Goal: Book appointment/travel/reservation

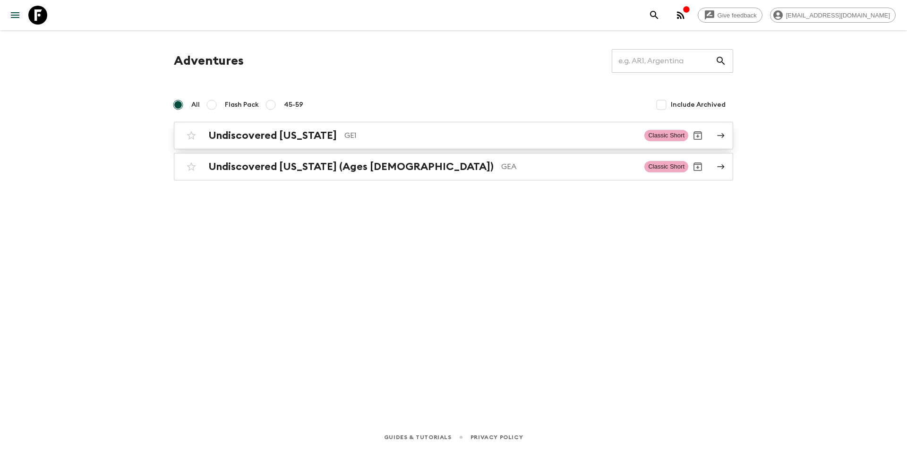
click at [255, 138] on h2 "Undiscovered [US_STATE]" at bounding box center [272, 135] width 128 height 12
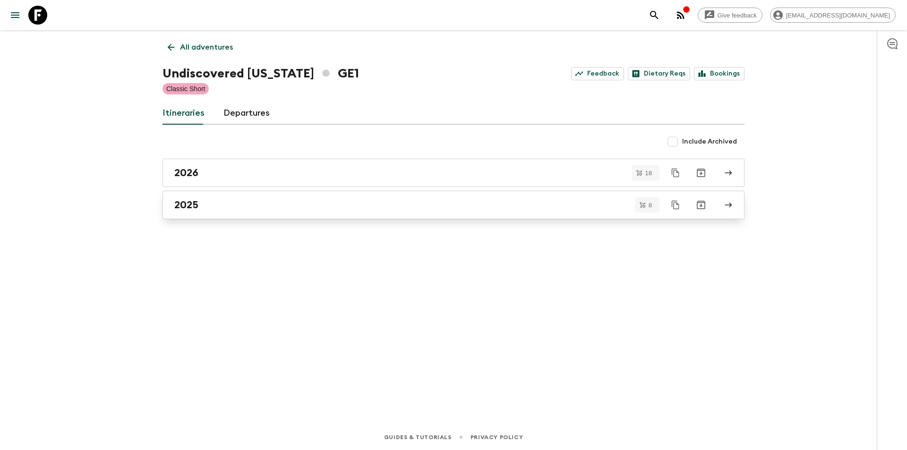
click at [234, 204] on div "2025" at bounding box center [444, 205] width 540 height 12
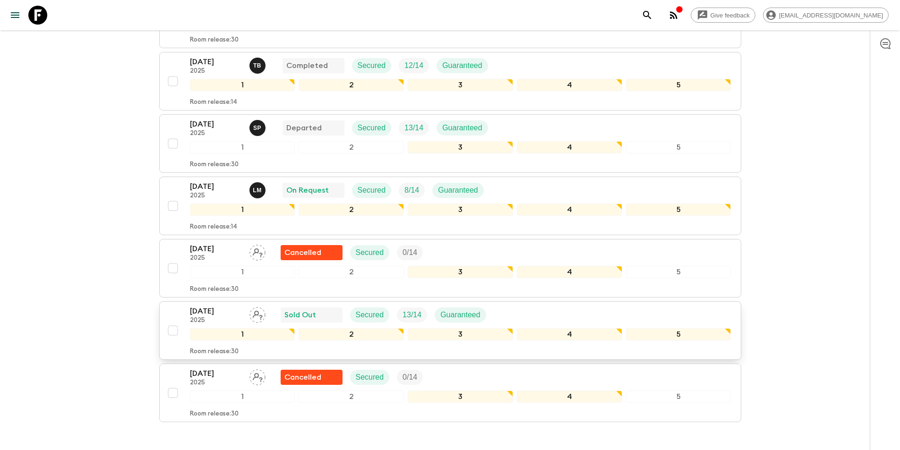
scroll to position [283, 0]
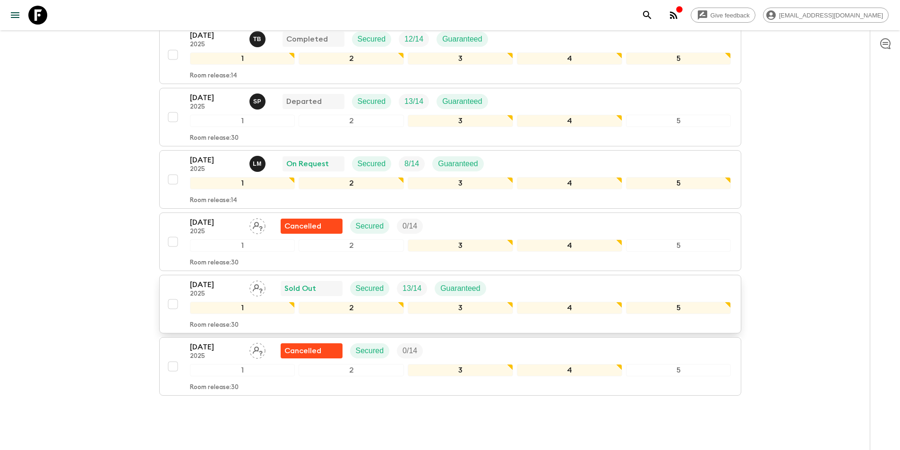
click at [216, 288] on p "[DATE]" at bounding box center [216, 284] width 52 height 11
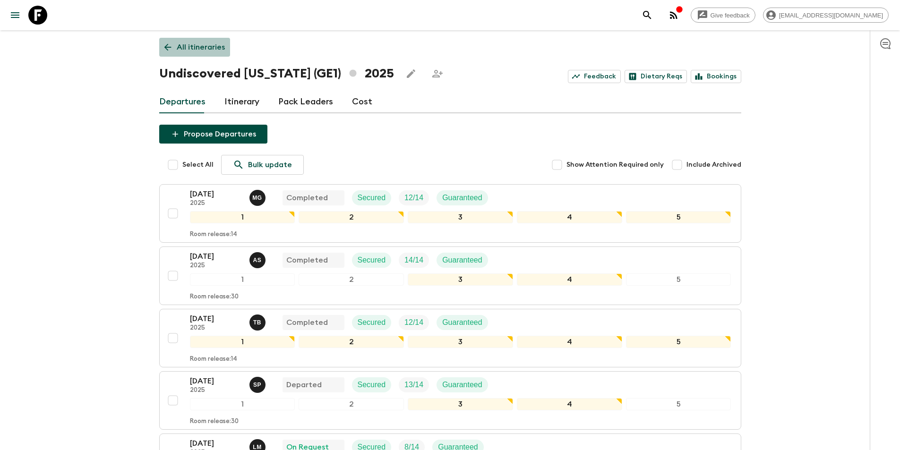
click at [195, 51] on p "All itineraries" at bounding box center [201, 47] width 48 height 11
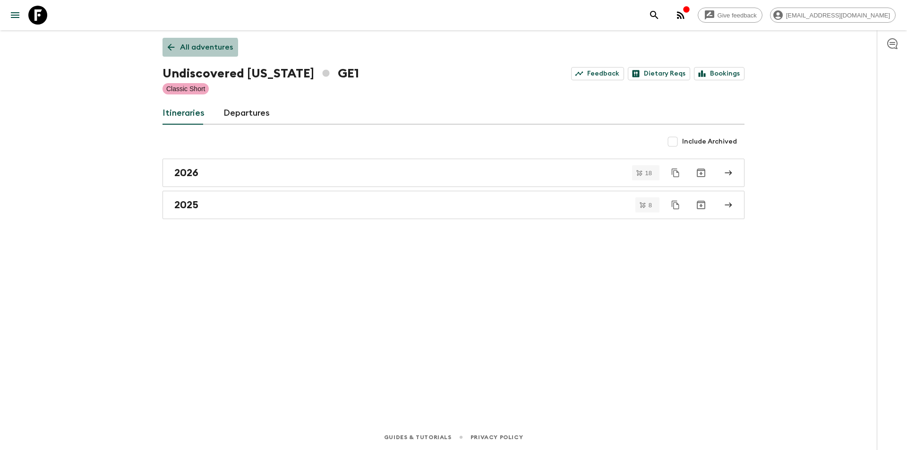
click at [195, 51] on p "All adventures" at bounding box center [206, 47] width 53 height 11
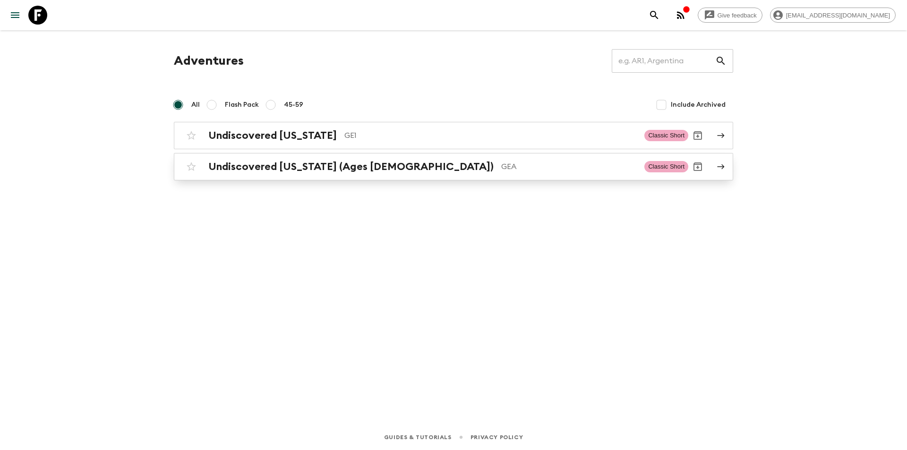
click at [247, 172] on h2 "Undiscovered [US_STATE] (Ages [DEMOGRAPHIC_DATA])" at bounding box center [350, 167] width 285 height 12
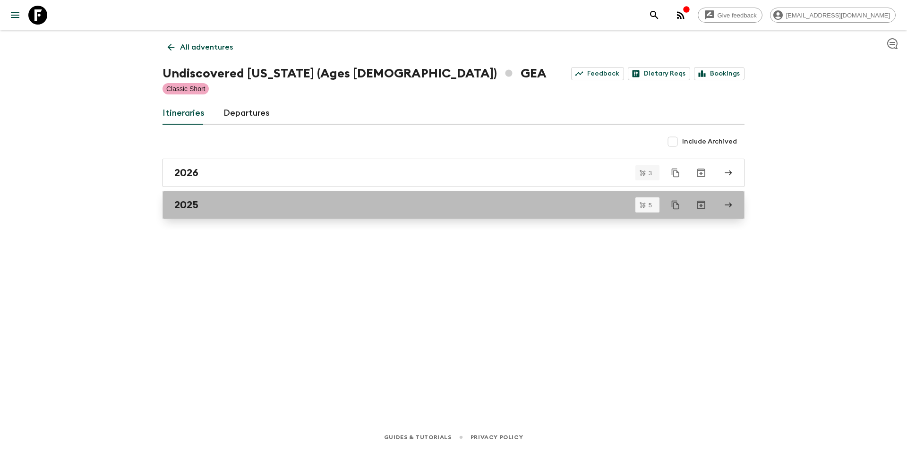
click at [214, 210] on div "2025" at bounding box center [444, 205] width 540 height 12
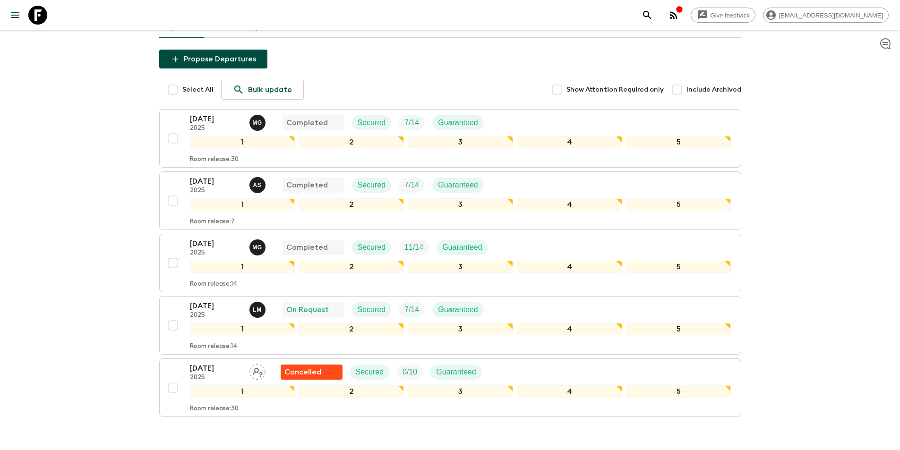
scroll to position [94, 0]
